Goal: Information Seeking & Learning: Learn about a topic

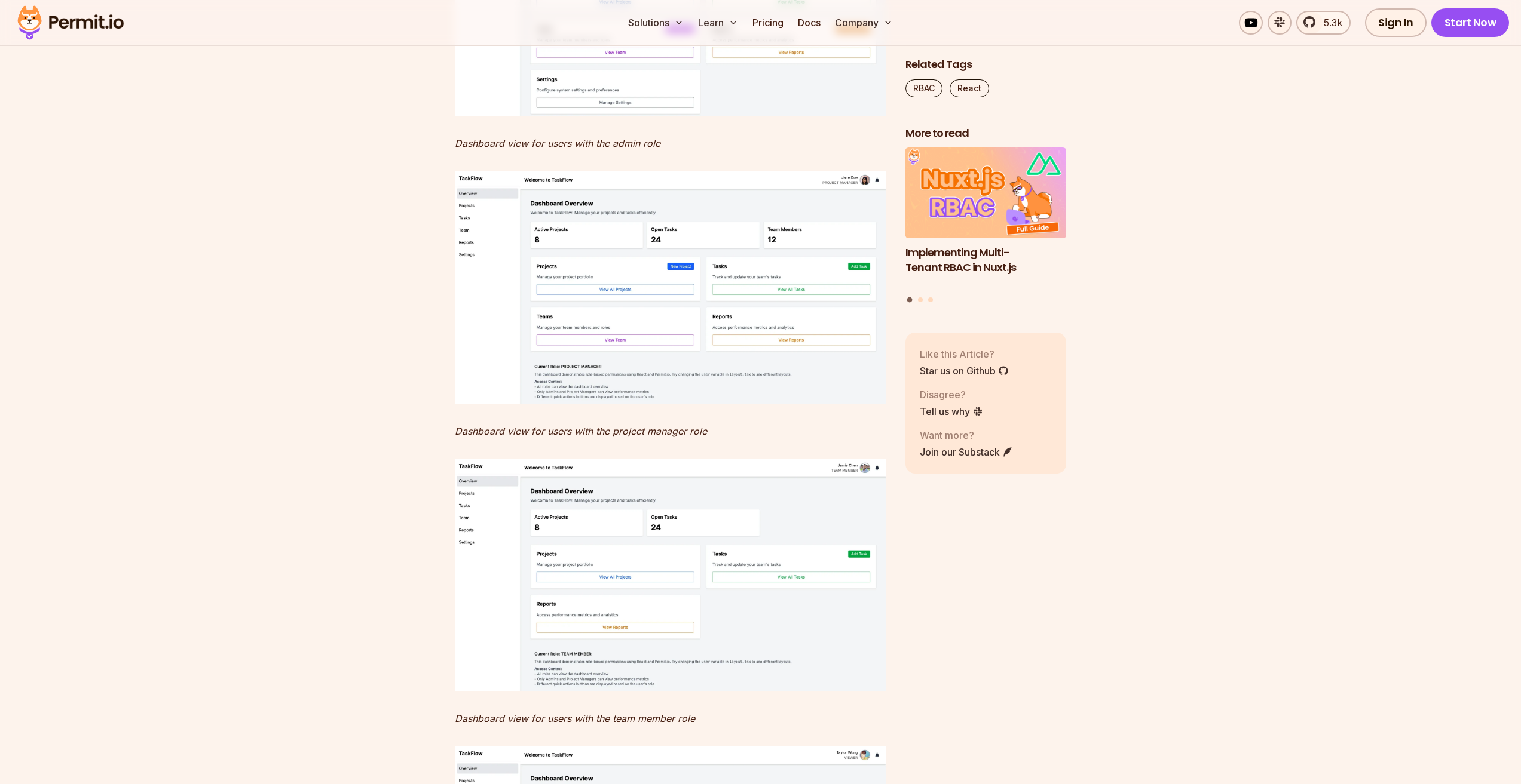
scroll to position [10214, 0]
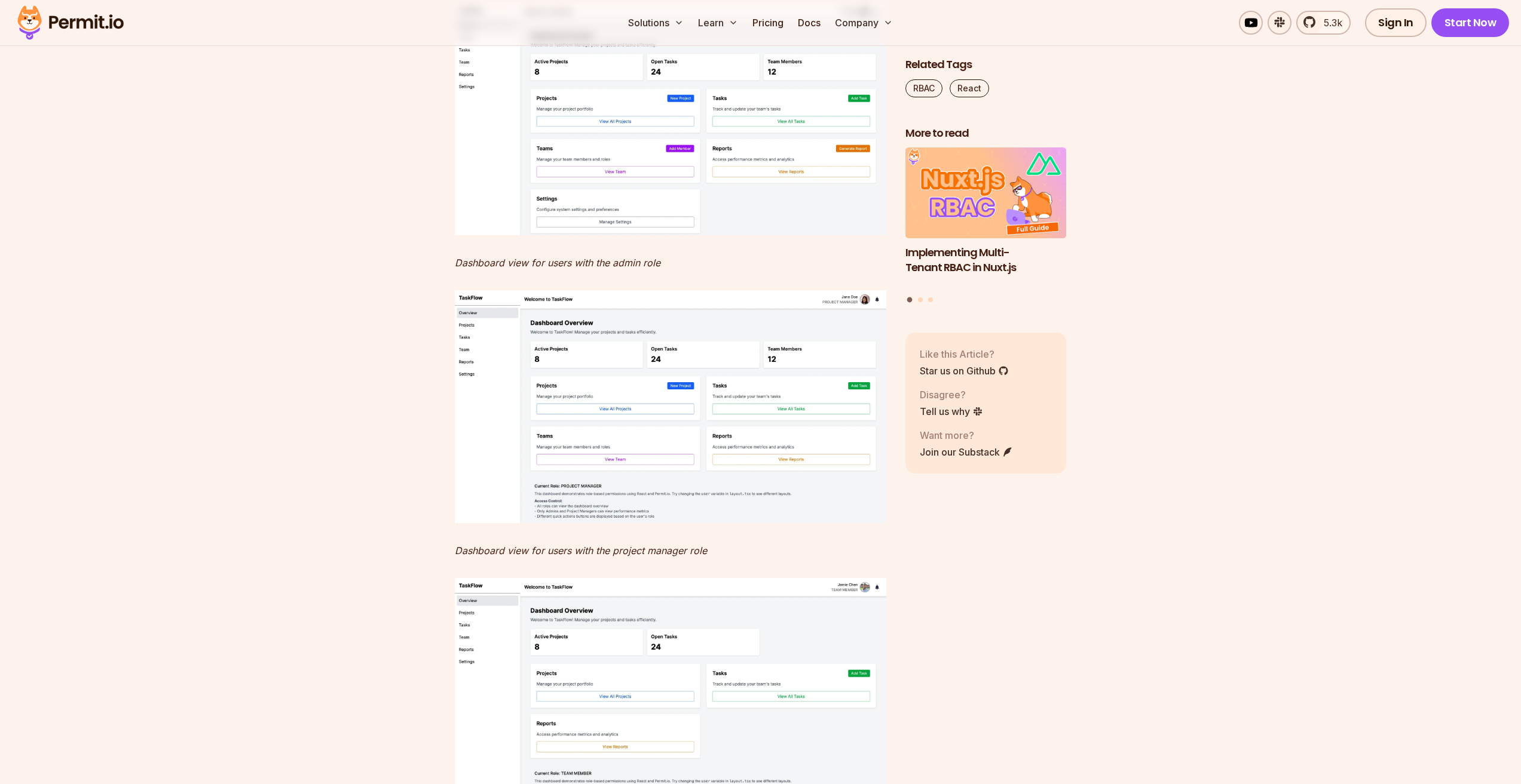
drag, startPoint x: 696, startPoint y: 642, endPoint x: 456, endPoint y: 525, distance: 267.0
drag, startPoint x: 456, startPoint y: 525, endPoint x: 868, endPoint y: 644, distance: 428.8
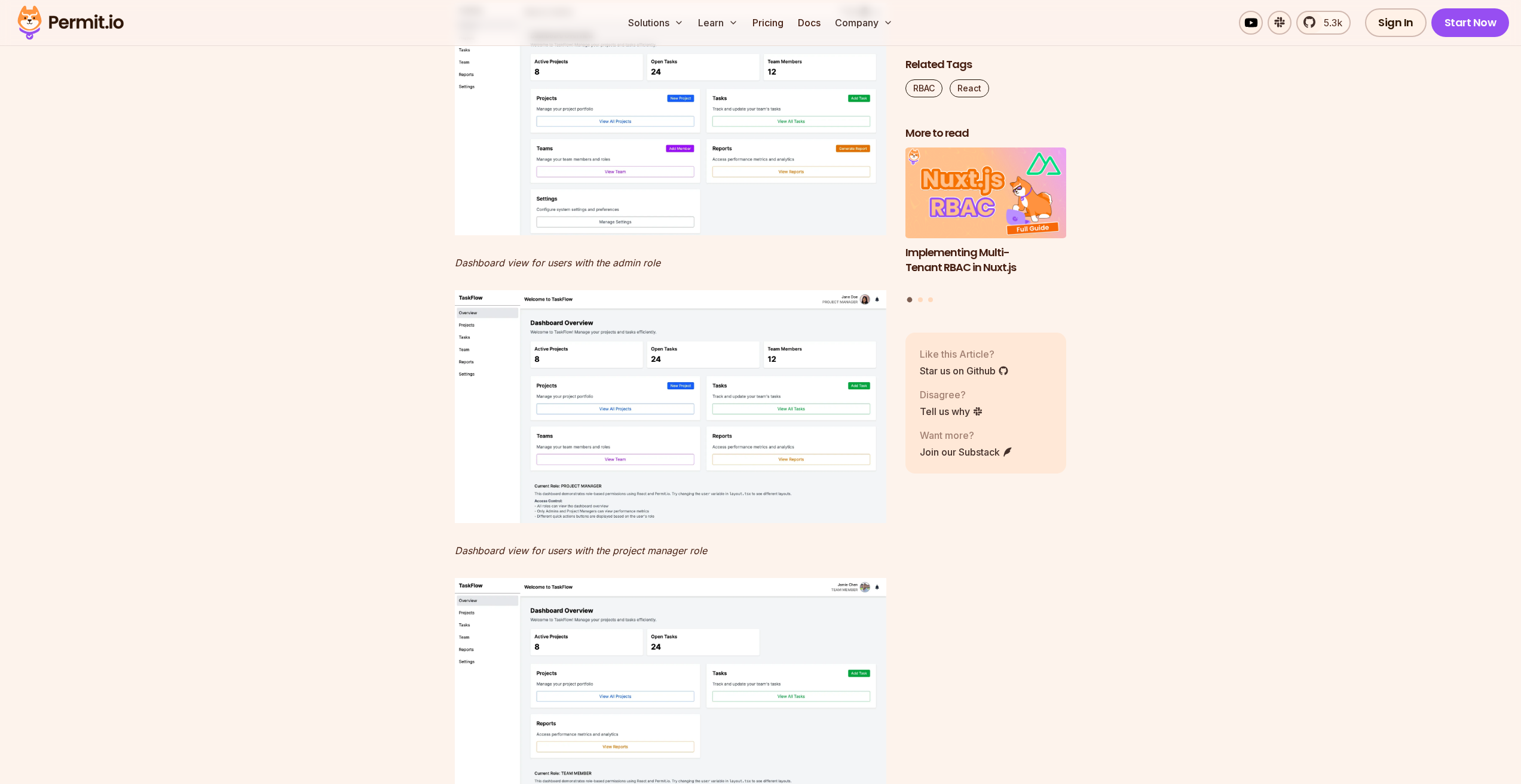
drag, startPoint x: 834, startPoint y: 647, endPoint x: 374, endPoint y: 528, distance: 475.1
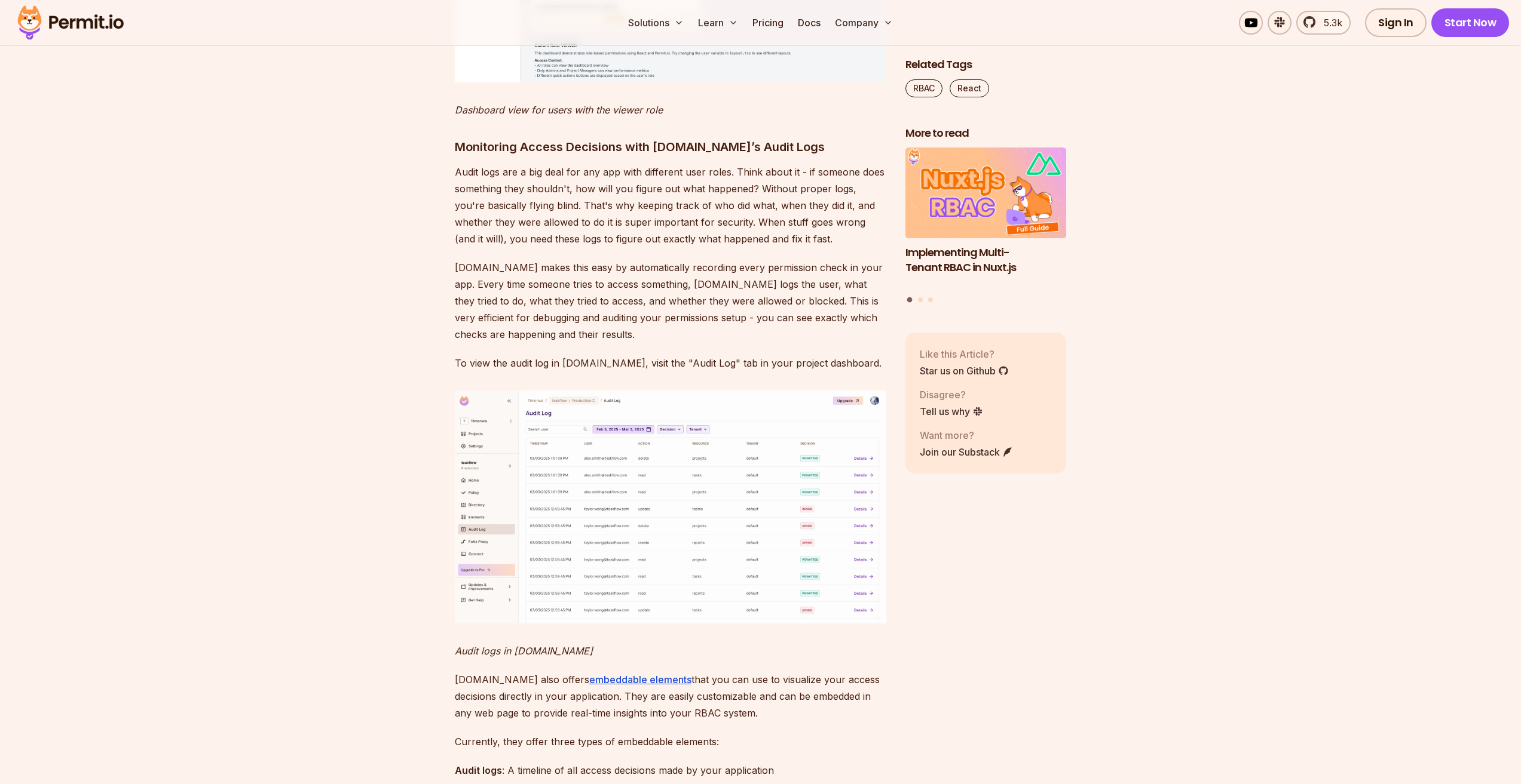
scroll to position [10811, 0]
